Goal: Check status: Check status

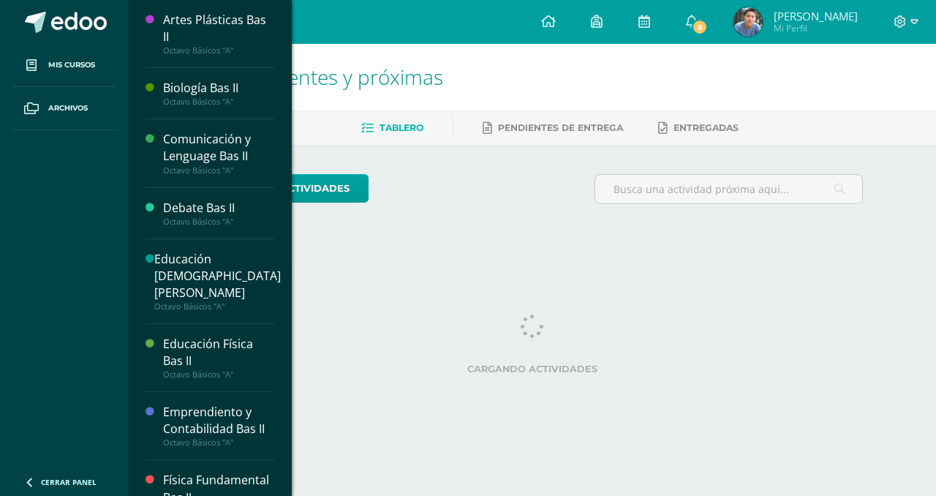
click at [575, 245] on html "Mis cursos Archivos Cerrar panel Artes Plásticas Bas II Octavo Básicos "A" Biol…" at bounding box center [468, 122] width 936 height 245
click at [698, 17] on icon at bounding box center [692, 21] width 12 height 13
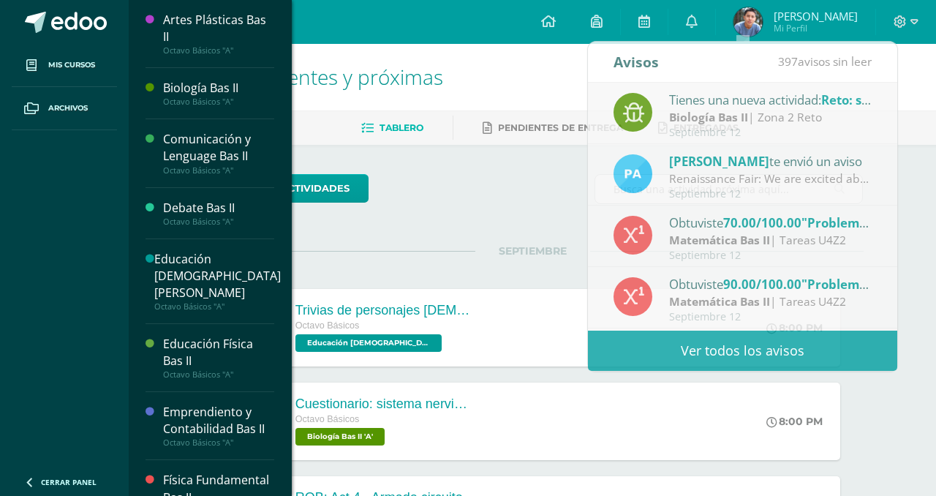
click at [505, 198] on div "todas las Actividades" at bounding box center [532, 195] width 673 height 42
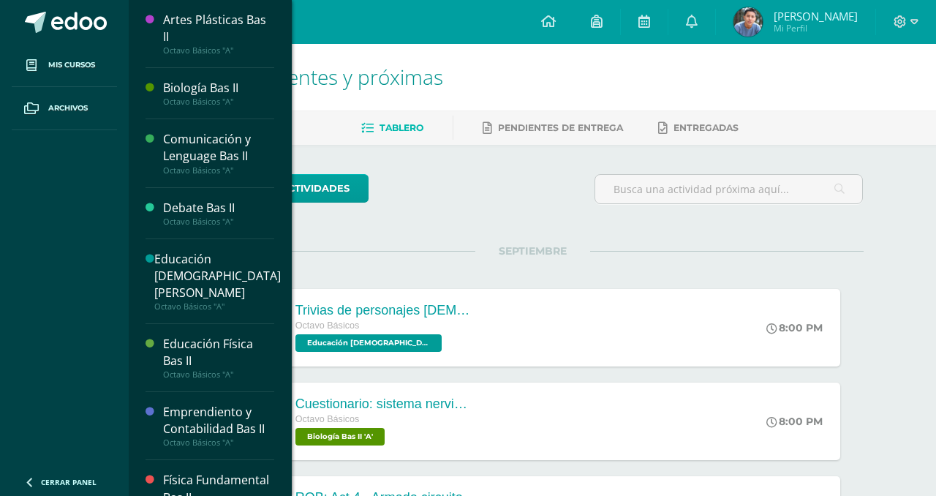
click at [830, 18] on span "[PERSON_NAME]" at bounding box center [816, 16] width 84 height 15
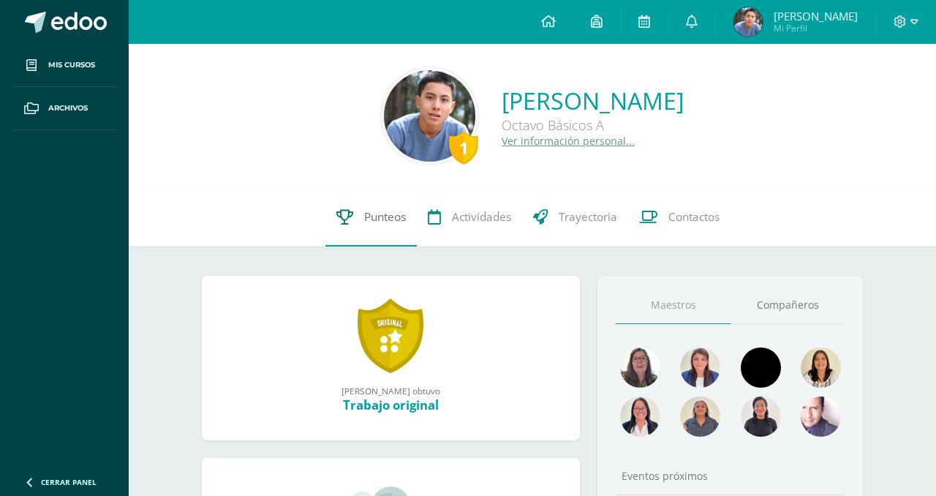
click at [366, 221] on span "Punteos" at bounding box center [385, 216] width 42 height 15
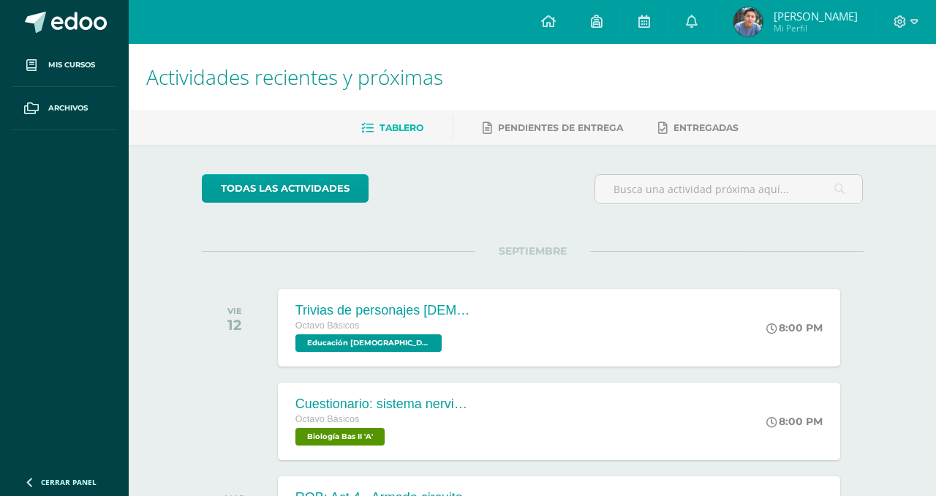
click at [843, 22] on span "[PERSON_NAME]" at bounding box center [816, 16] width 84 height 15
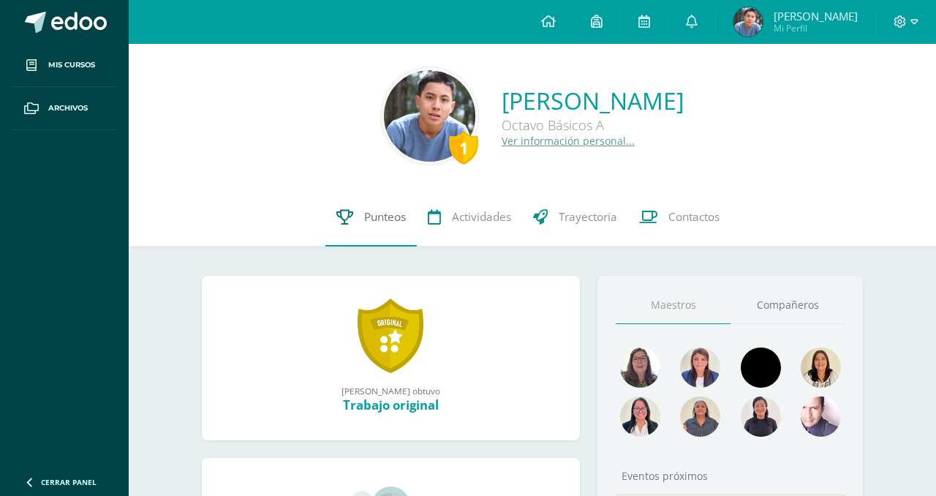
click at [370, 208] on link "Punteos" at bounding box center [370, 217] width 91 height 59
